Goal: Find specific page/section: Find specific page/section

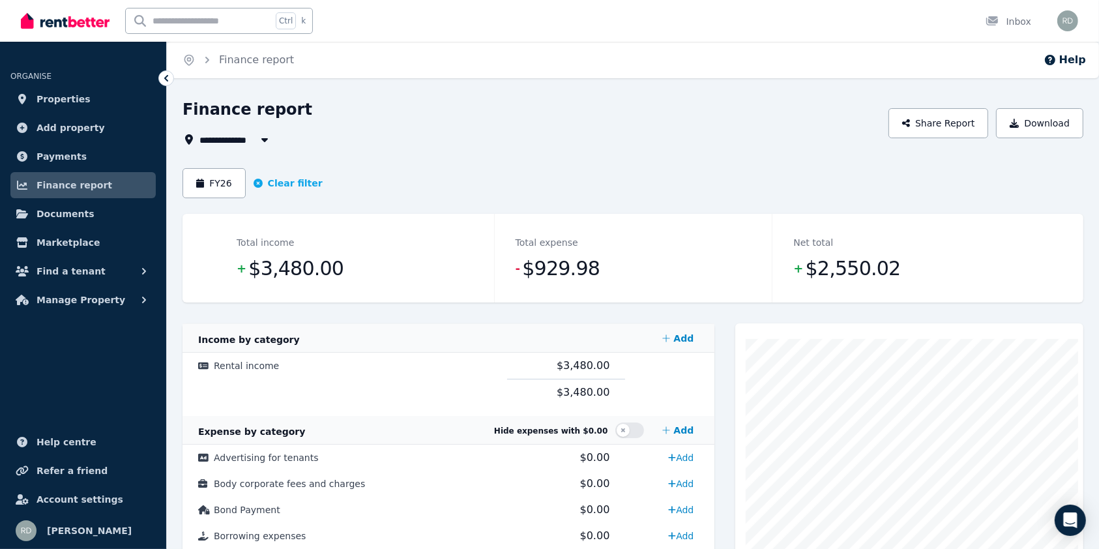
click at [92, 81] on li "ORGANISE" at bounding box center [82, 69] width 145 height 29
click at [76, 86] on link "Properties" at bounding box center [82, 99] width 145 height 26
